Goal: Task Accomplishment & Management: Use online tool/utility

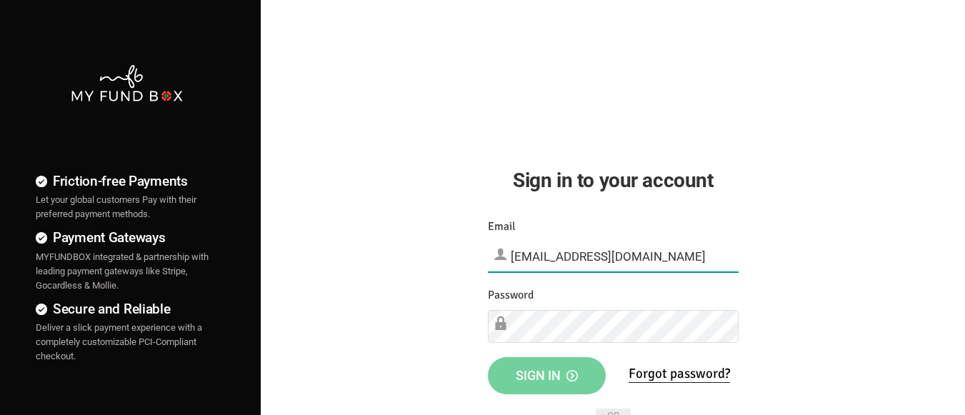
type input "[EMAIL_ADDRESS][DOMAIN_NAME]"
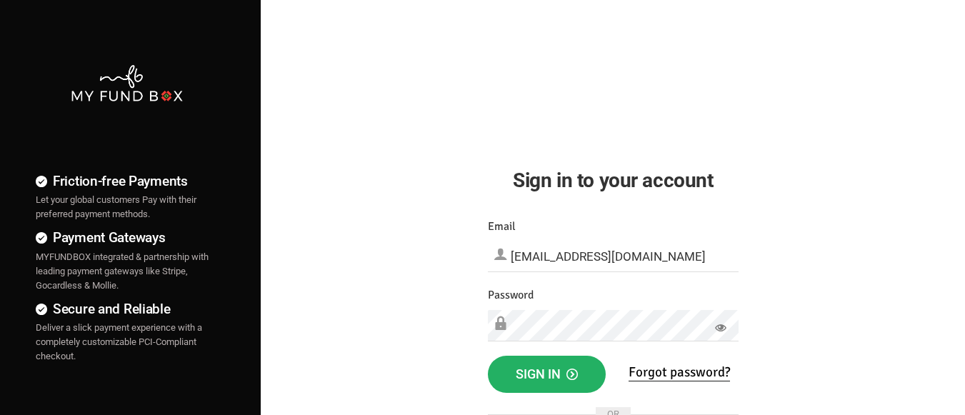
click at [546, 374] on span "Sign in" at bounding box center [547, 373] width 62 height 15
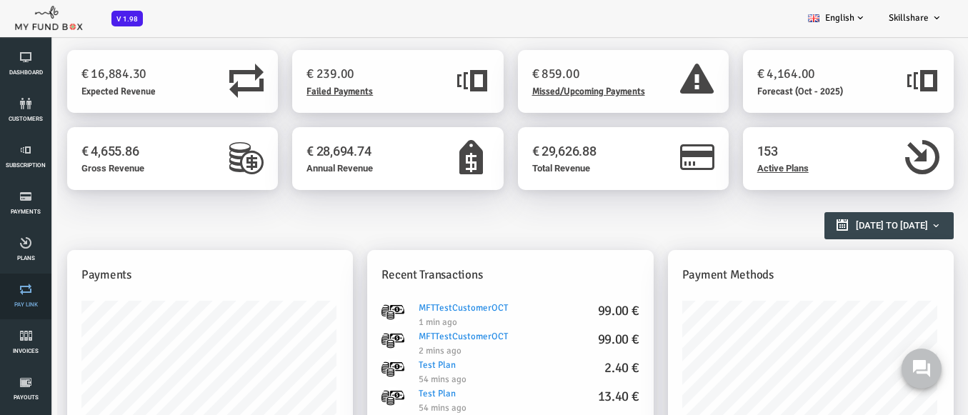
click at [26, 296] on link "Pay Link" at bounding box center [25, 297] width 43 height 46
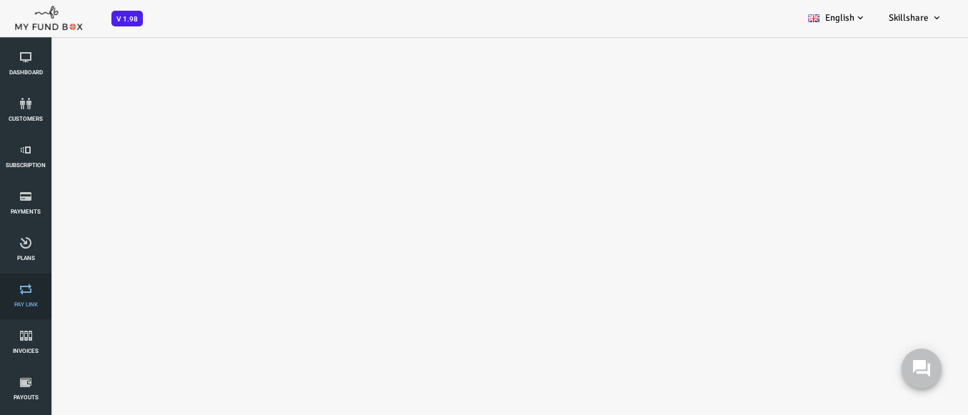
select select "100"
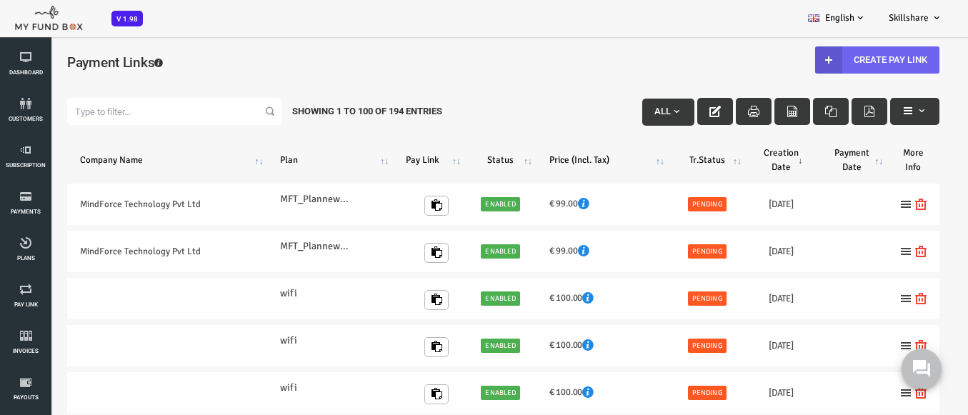
click at [829, 59] on link "Create Pay Link" at bounding box center [838, 59] width 124 height 27
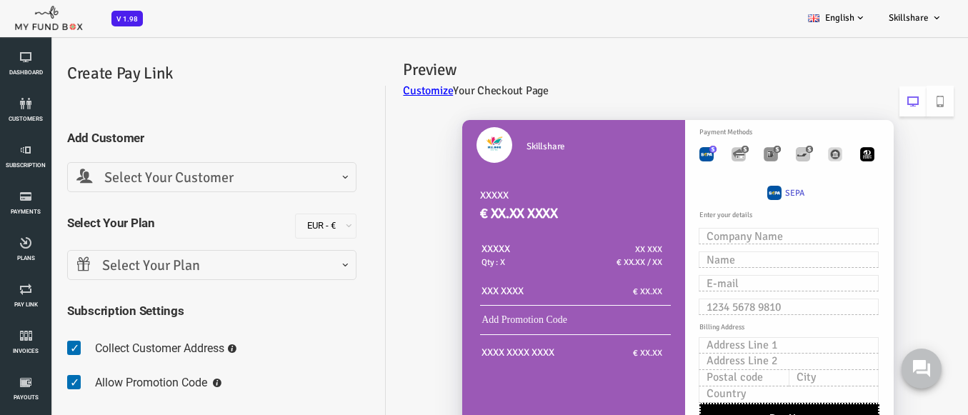
click at [171, 177] on span "Select Your Customer" at bounding box center [173, 178] width 271 height 22
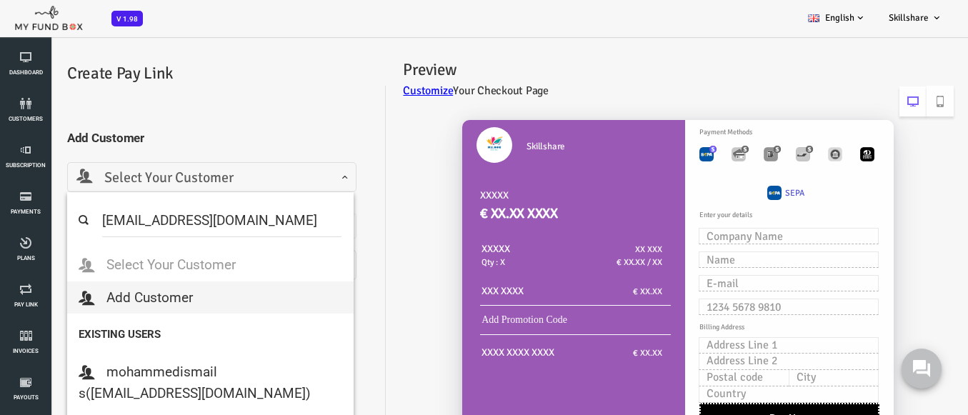
select select "[EMAIL_ADDRESS][DOMAIN_NAME]"
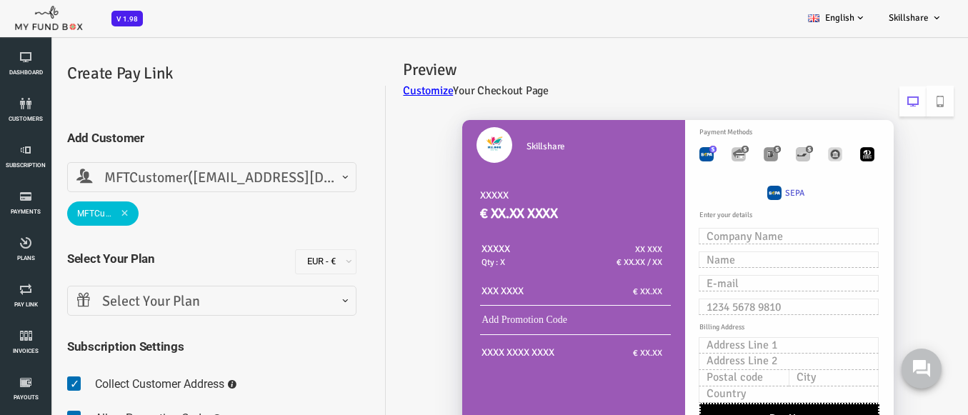
click at [171, 301] on span "Select Your Plan" at bounding box center [173, 302] width 271 height 22
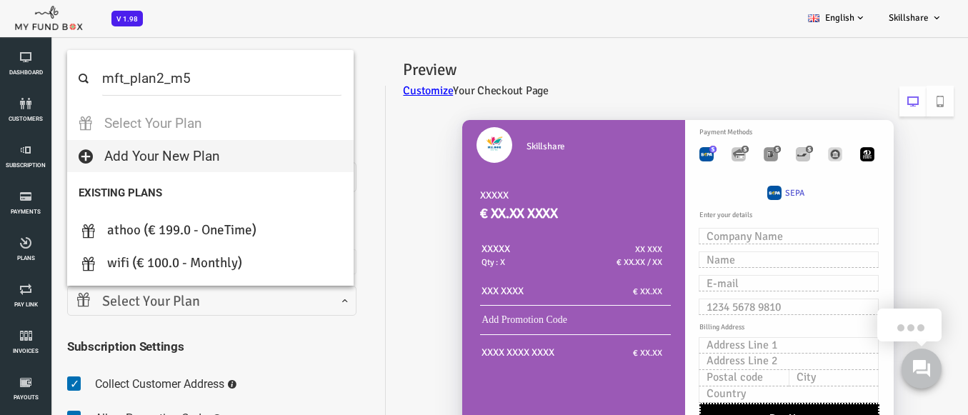
select select "MFT_Plan2_m5"
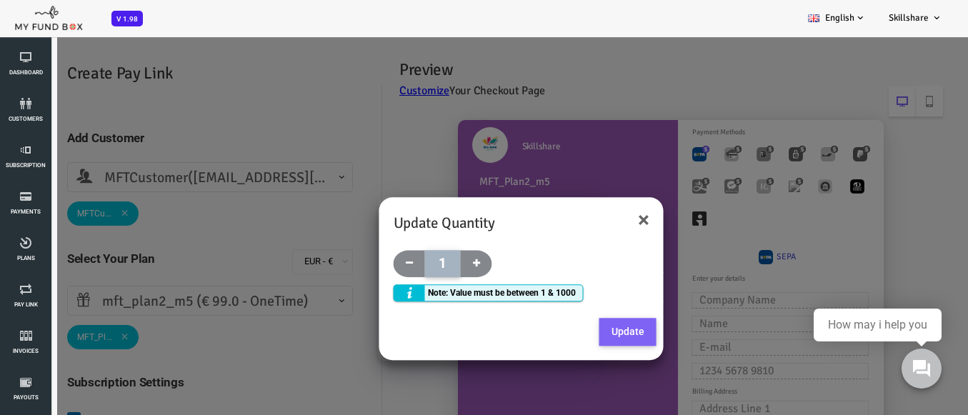
click at [588, 331] on button "Update" at bounding box center [589, 332] width 57 height 29
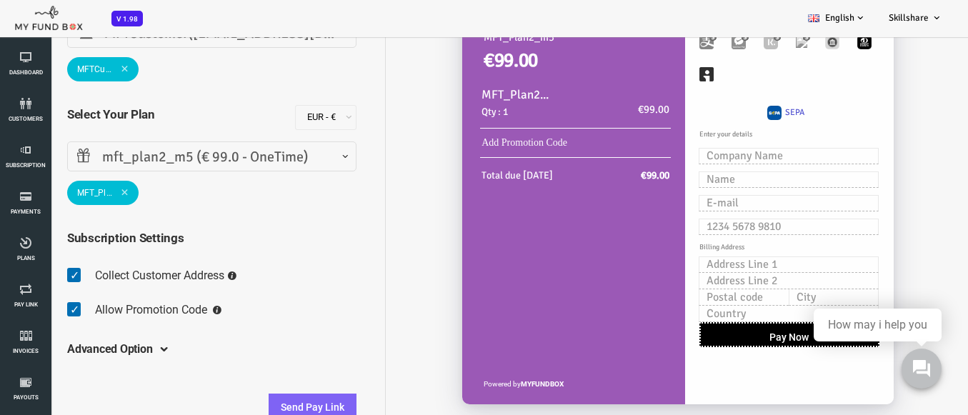
scroll to position [40, 0]
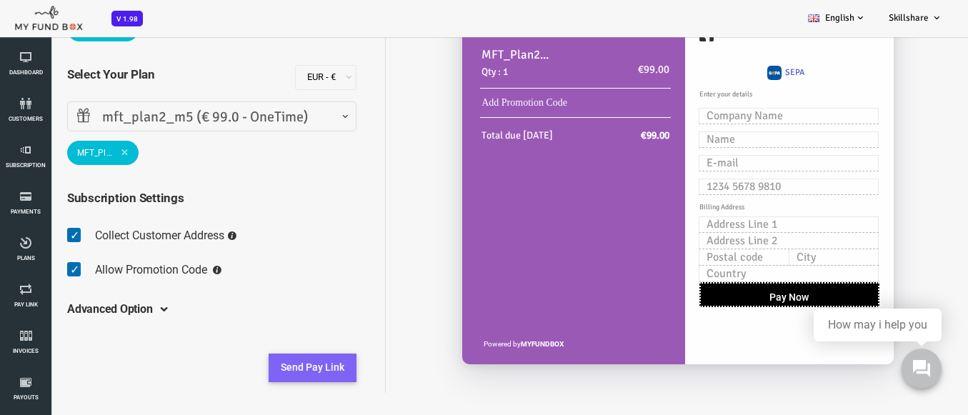
click at [271, 367] on button "Send Pay Link" at bounding box center [274, 368] width 88 height 29
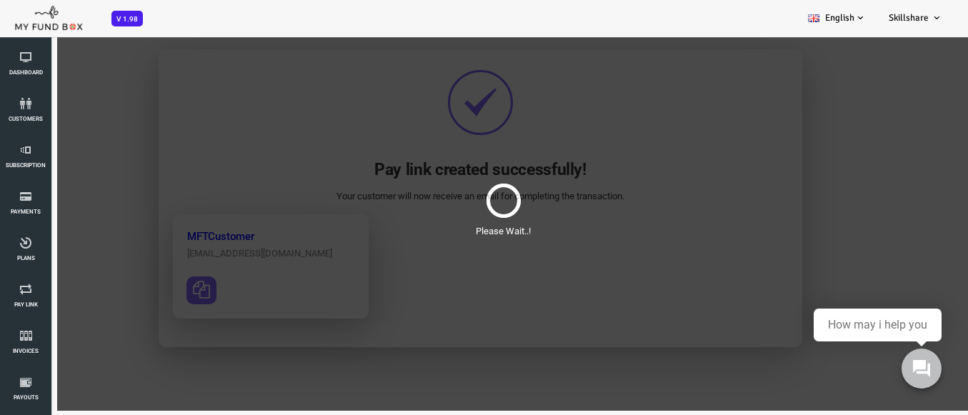
scroll to position [0, 0]
